Goal: Task Accomplishment & Management: Find specific page/section

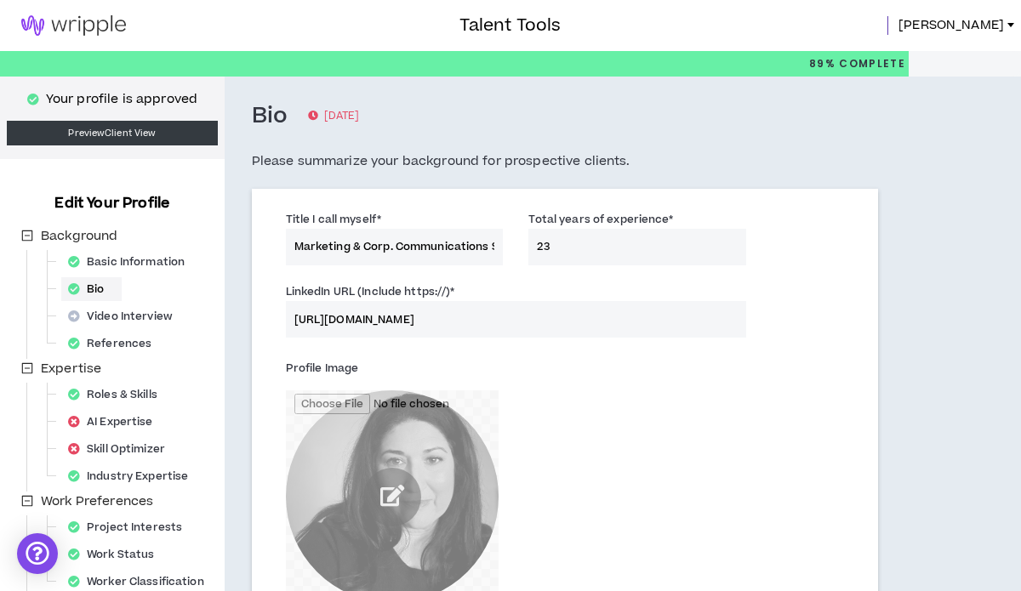
scroll to position [329, 0]
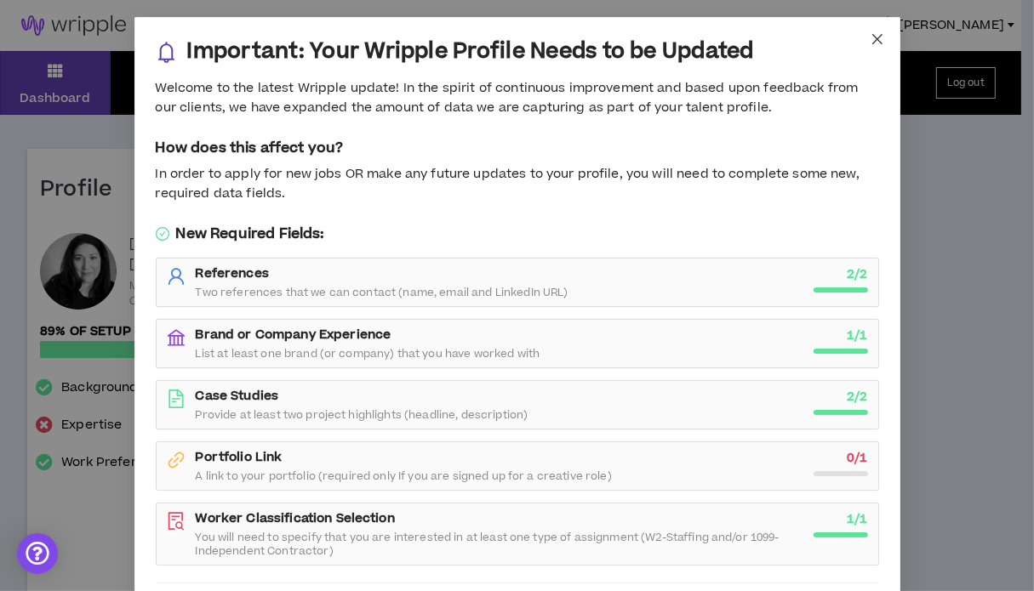
click at [870, 45] on icon "close" at bounding box center [877, 39] width 14 height 14
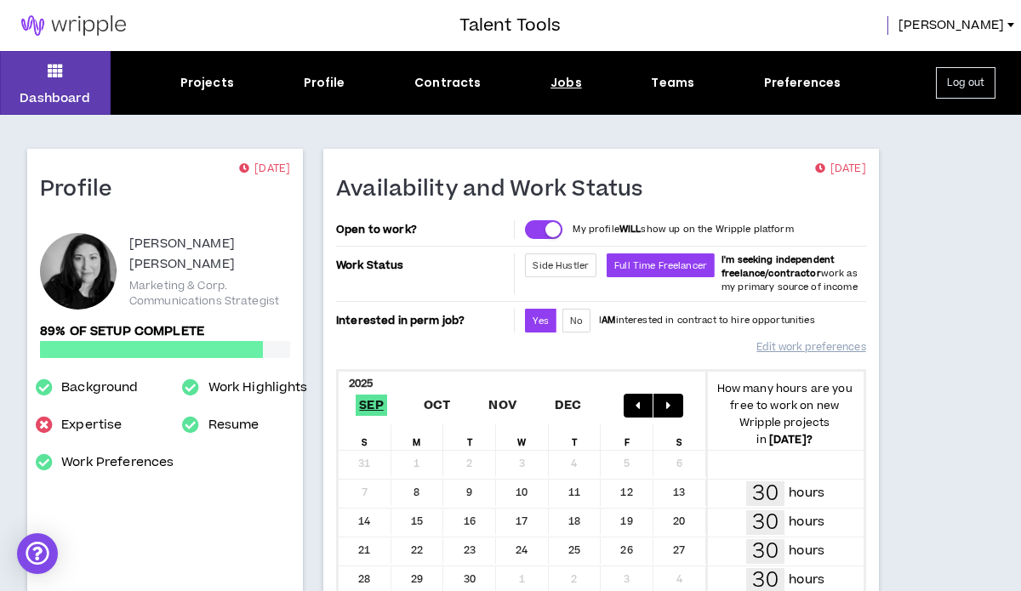
click at [572, 83] on div "Jobs" at bounding box center [565, 83] width 31 height 18
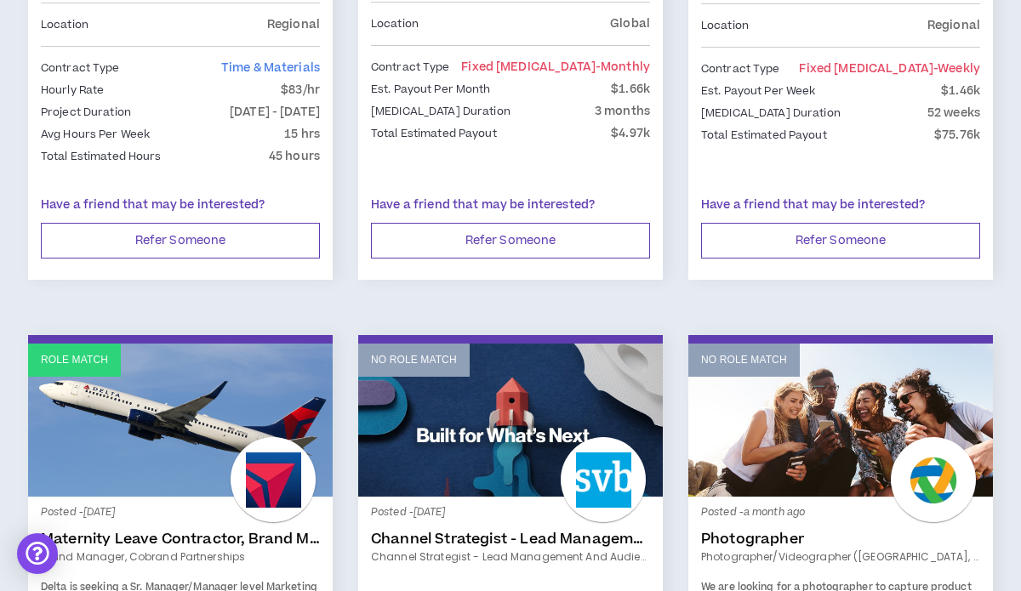
scroll to position [1021, 0]
